Goal: Transaction & Acquisition: Purchase product/service

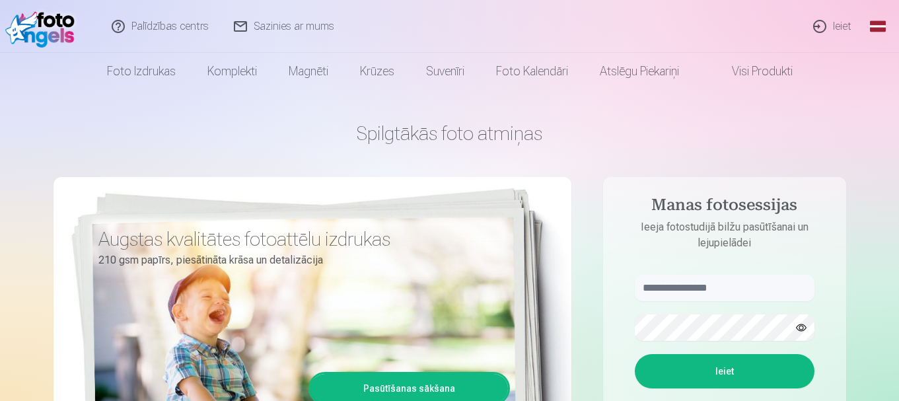
click at [827, 32] on link "Ieiet" at bounding box center [832, 26] width 63 height 53
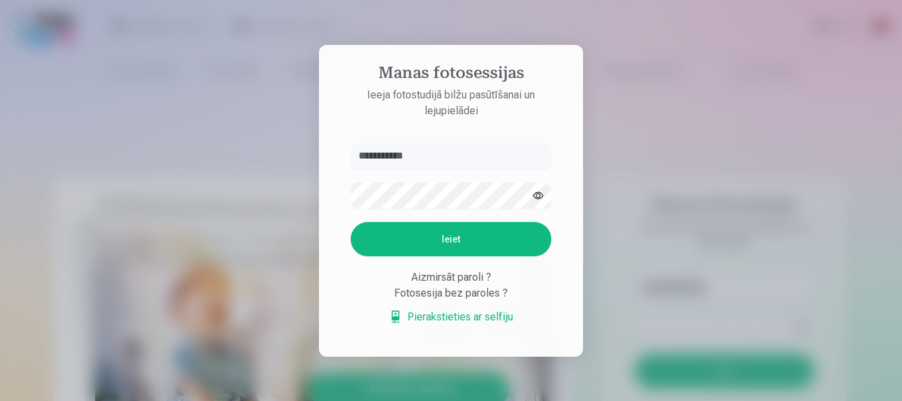
type input "**********"
click at [443, 234] on button "Ieiet" at bounding box center [451, 239] width 201 height 34
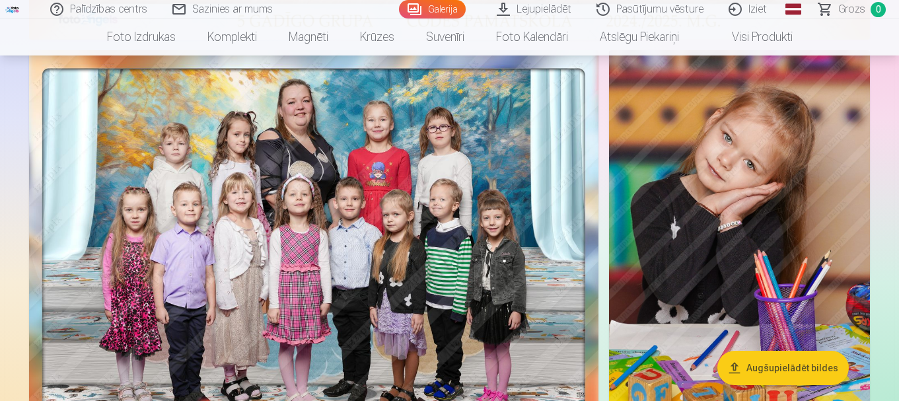
scroll to position [710, 0]
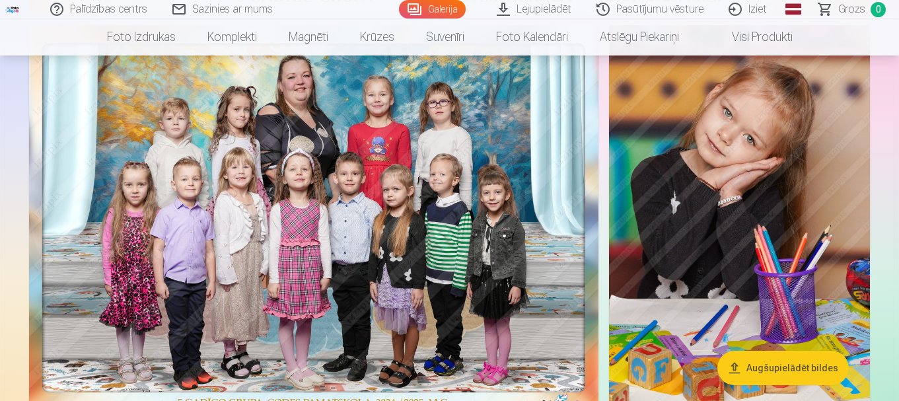
click at [665, 9] on link "Pasūtījumu vēsture" at bounding box center [651, 9] width 132 height 18
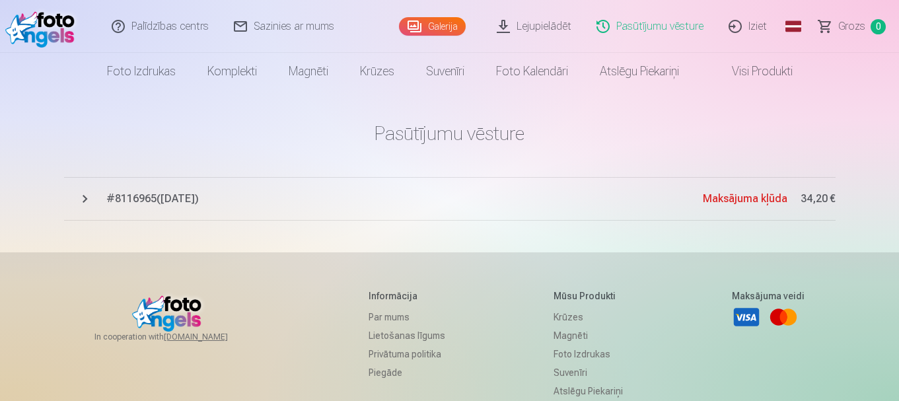
click at [427, 188] on button "# 8116965 ( 14.08.2025 ) Maksājuma kļūda 34,20 €" at bounding box center [450, 199] width 772 height 44
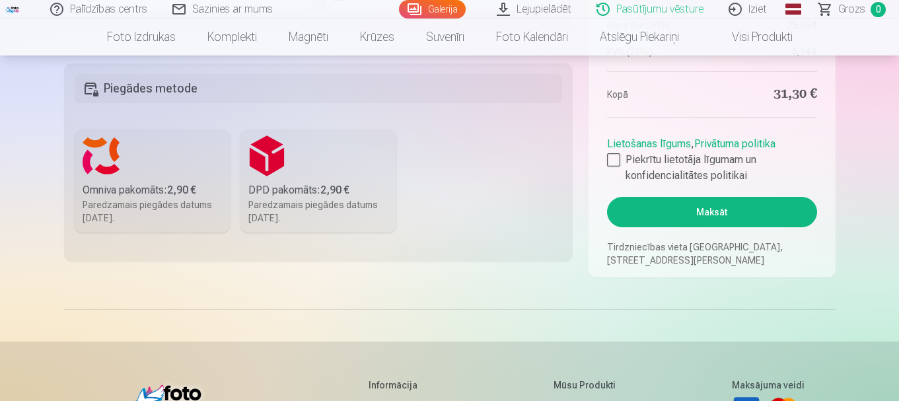
scroll to position [844, 0]
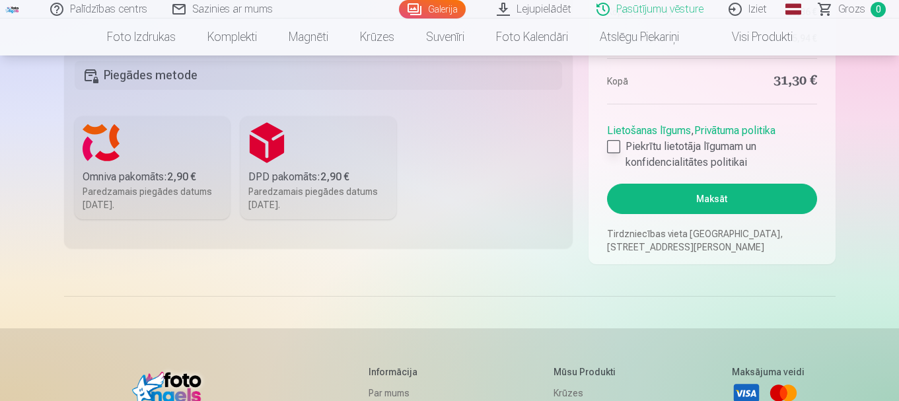
click at [615, 150] on div at bounding box center [613, 146] width 13 height 13
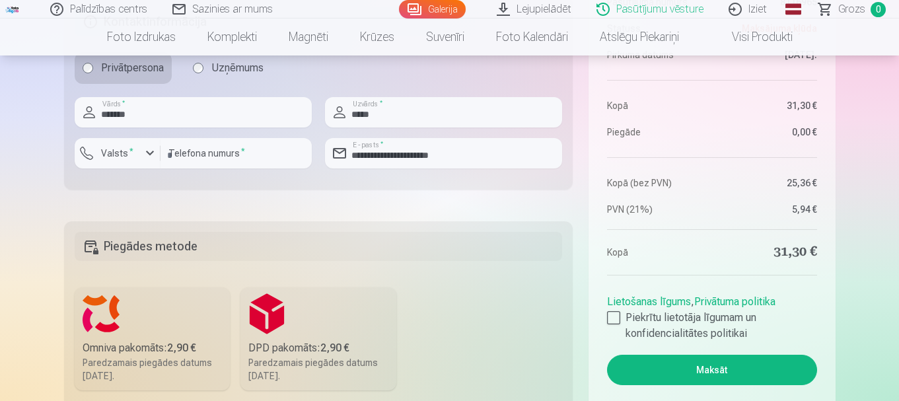
scroll to position [571, 0]
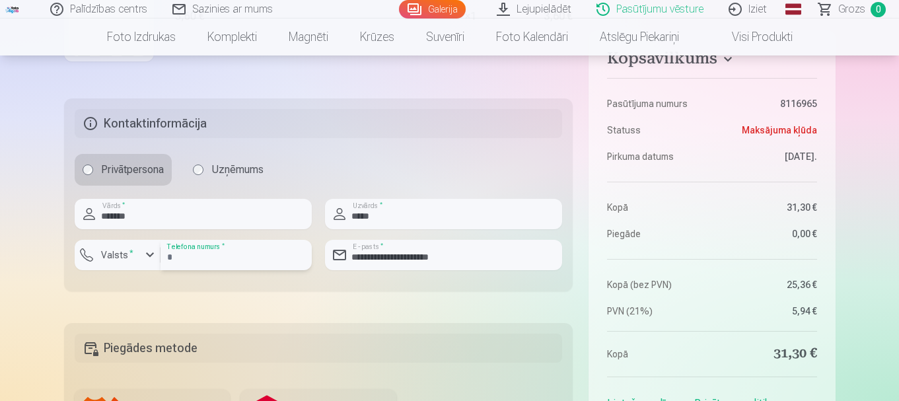
drag, startPoint x: 240, startPoint y: 264, endPoint x: 137, endPoint y: 260, distance: 103.1
click at [137, 260] on div "**********" at bounding box center [193, 260] width 237 height 41
type input "********"
click at [115, 257] on label "Valsts *" at bounding box center [117, 254] width 43 height 13
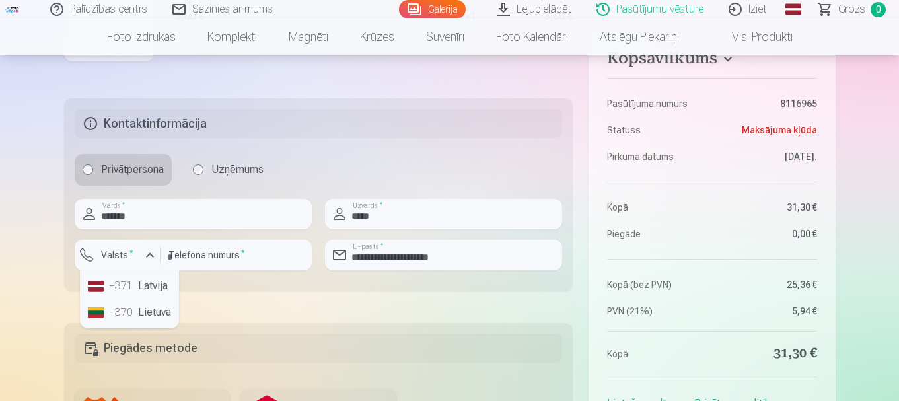
click at [118, 292] on div "+371" at bounding box center [122, 286] width 26 height 16
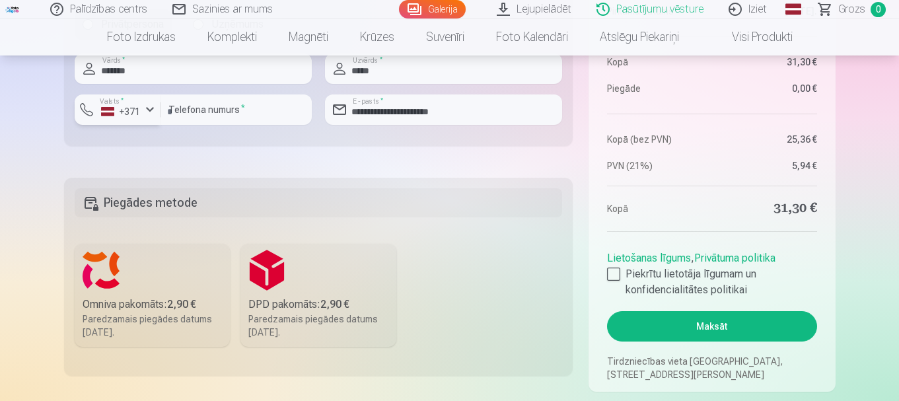
scroll to position [729, 0]
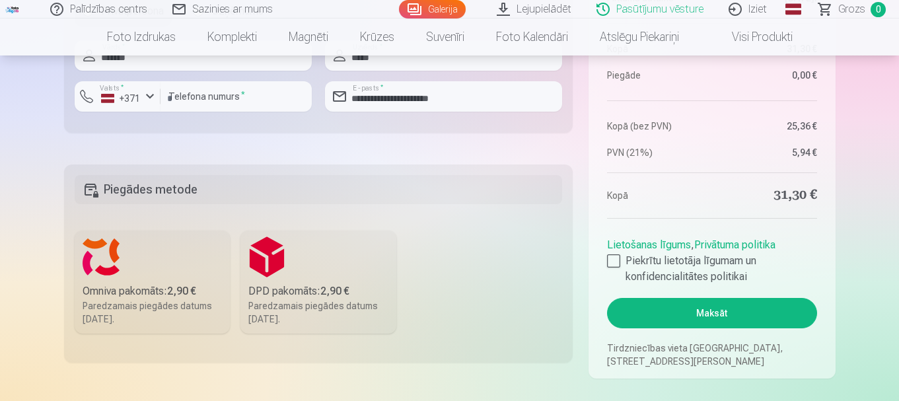
click at [130, 283] on div "Omniva pakomāts : 2,90 €" at bounding box center [153, 291] width 140 height 16
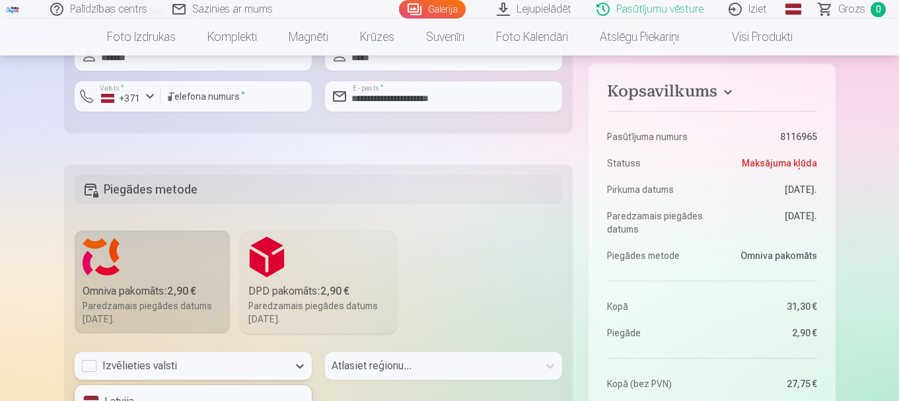
scroll to position [805, 0]
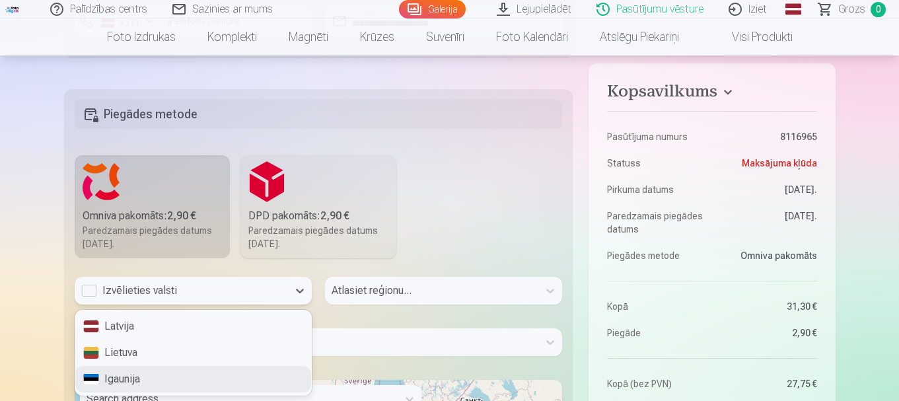
click at [150, 305] on div "3 results available. Use Up and Down to choose options, press Enter to select t…" at bounding box center [193, 291] width 237 height 28
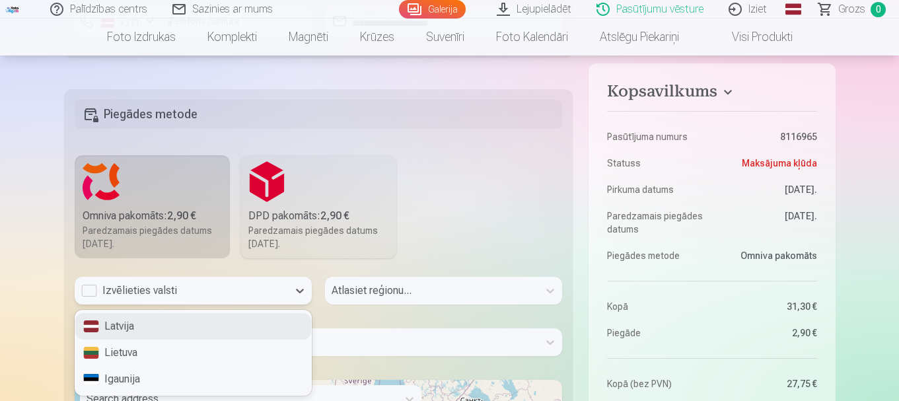
click at [137, 331] on div "Latvija" at bounding box center [193, 326] width 236 height 26
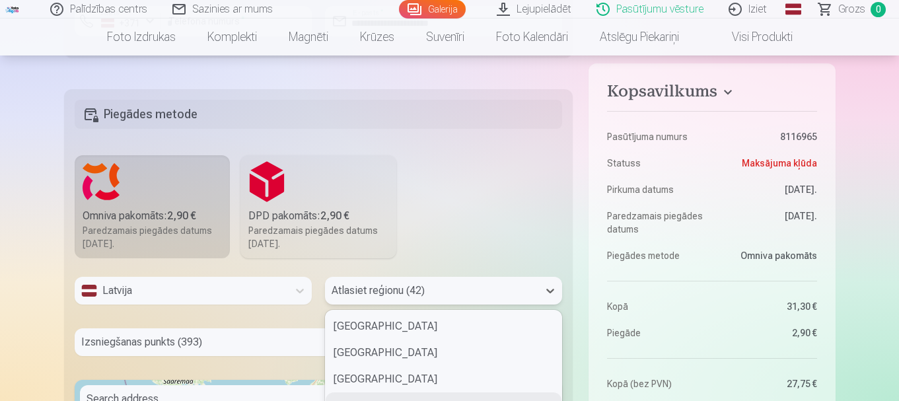
click at [392, 284] on div "42 results available. Use Up and Down to choose options, press Enter to select …" at bounding box center [443, 291] width 237 height 28
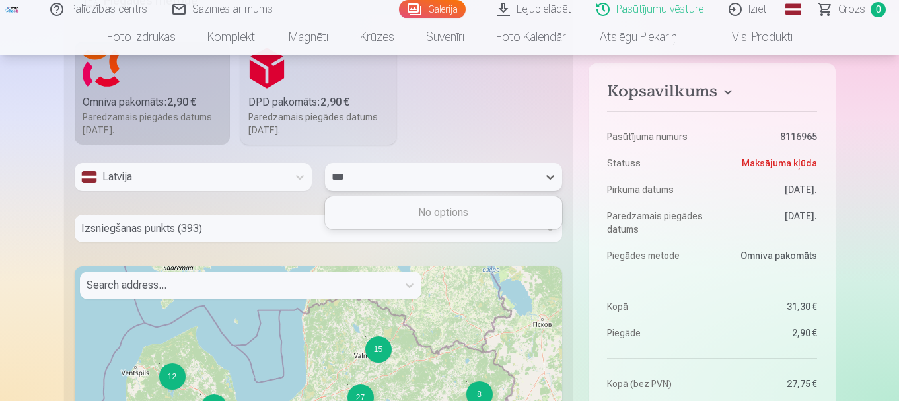
type input "**"
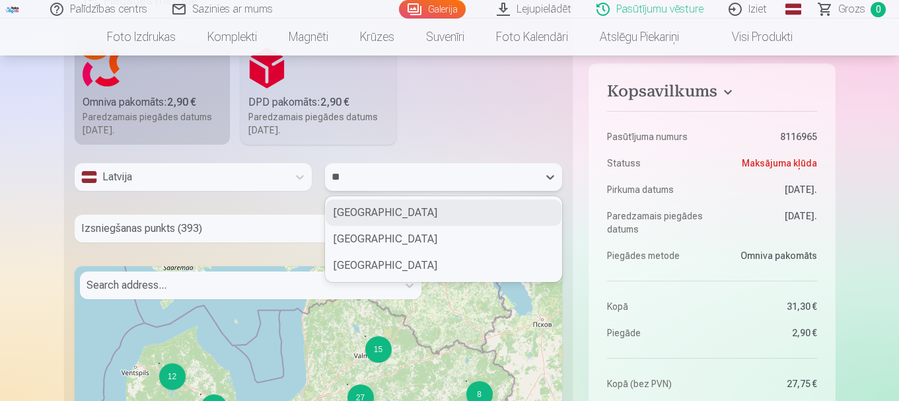
click at [385, 208] on div "Bauskas novads" at bounding box center [444, 212] width 236 height 26
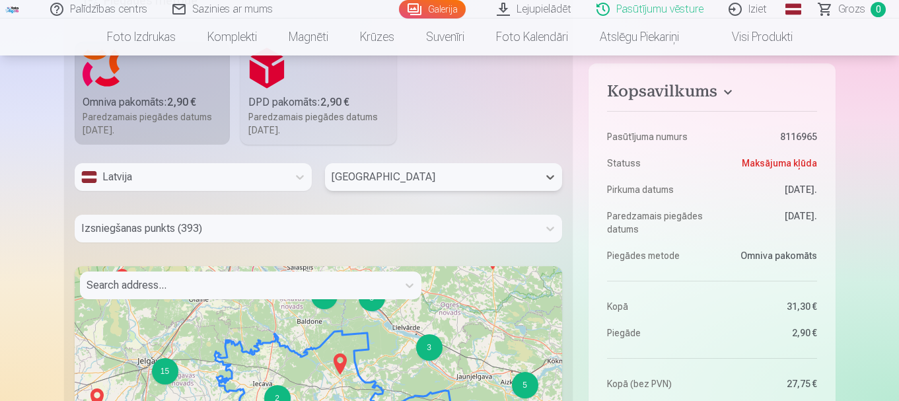
scroll to position [970, 0]
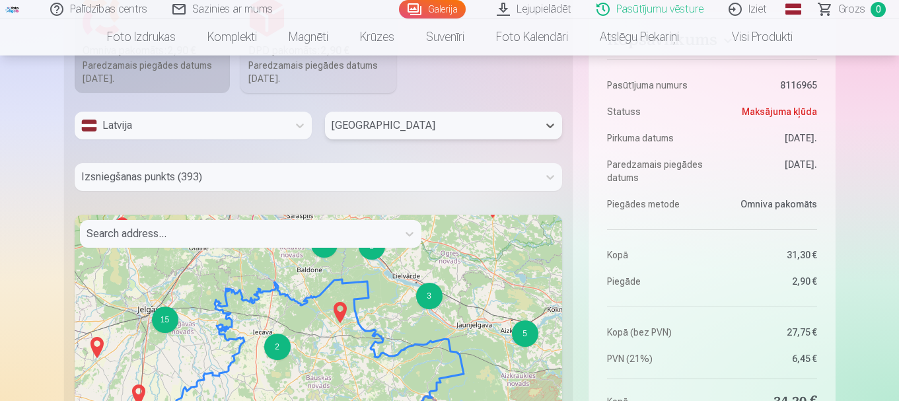
click at [183, 191] on div "Izsniegšanas punkts (393)" at bounding box center [319, 177] width 488 height 28
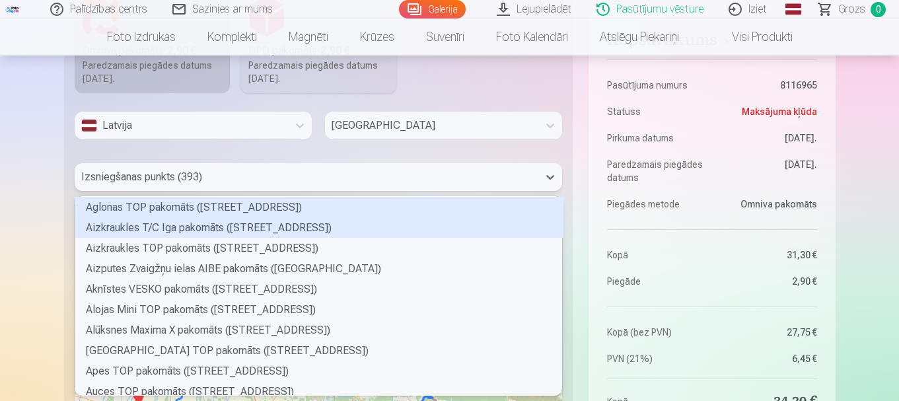
scroll to position [195, 483]
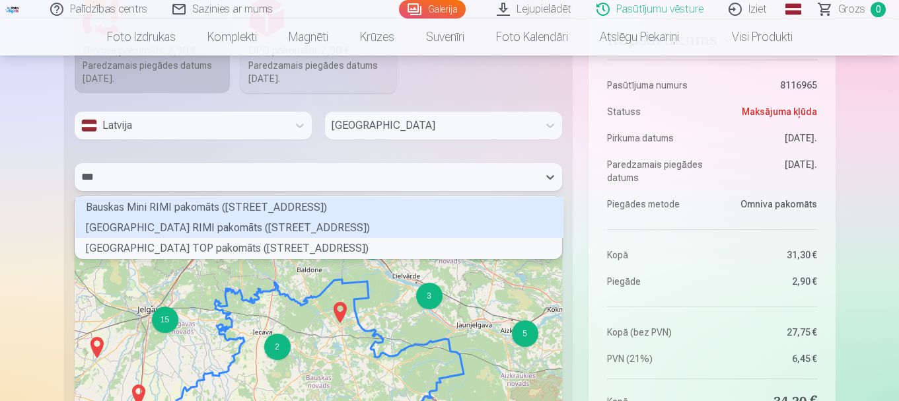
type input "****"
click at [184, 225] on div "Bauskas Pionieru ielas RIMI pakomāts (Pionieru iela 2)" at bounding box center [319, 227] width 488 height 20
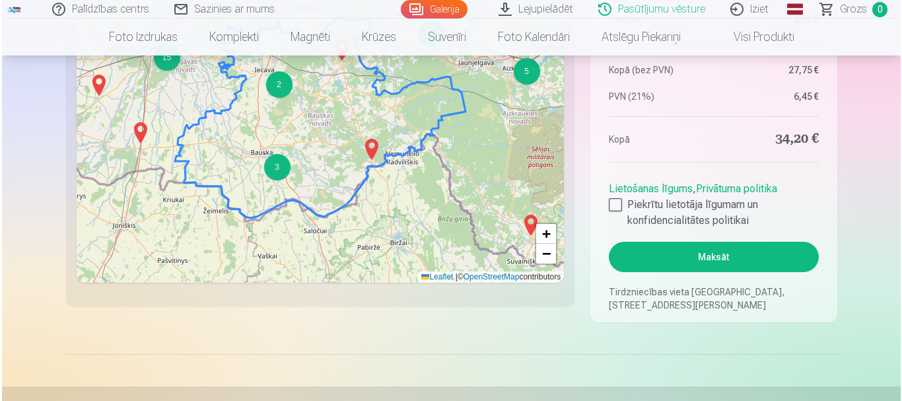
scroll to position [1241, 0]
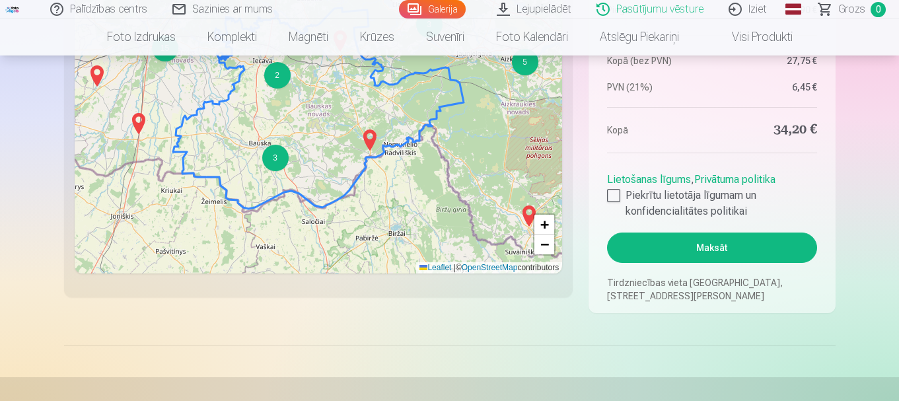
click at [721, 252] on button "Maksāt" at bounding box center [711, 248] width 209 height 30
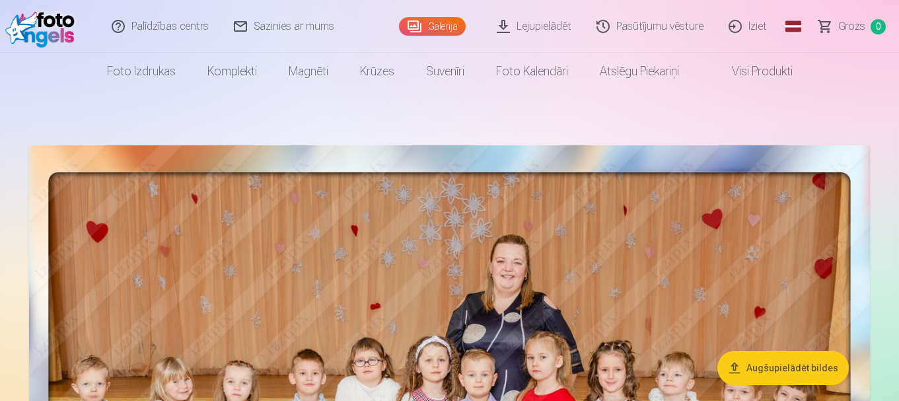
click at [665, 32] on link "Pasūtījumu vēsture" at bounding box center [651, 26] width 132 height 53
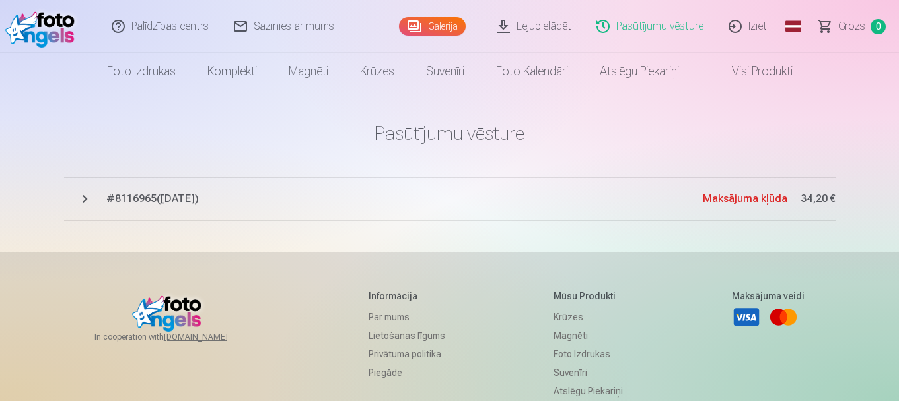
click at [752, 23] on link "Iziet" at bounding box center [748, 26] width 63 height 53
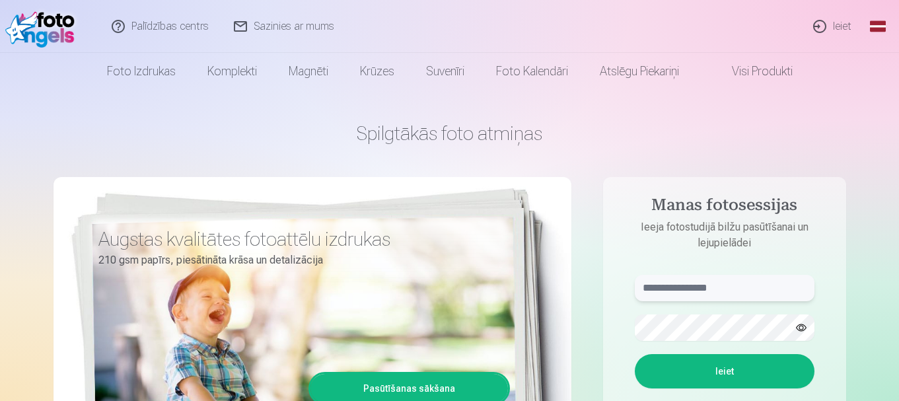
click at [671, 290] on input "text" at bounding box center [725, 288] width 180 height 26
type input "**********"
click at [688, 371] on button "Ieiet" at bounding box center [725, 371] width 180 height 34
